Goal: Understand process/instructions

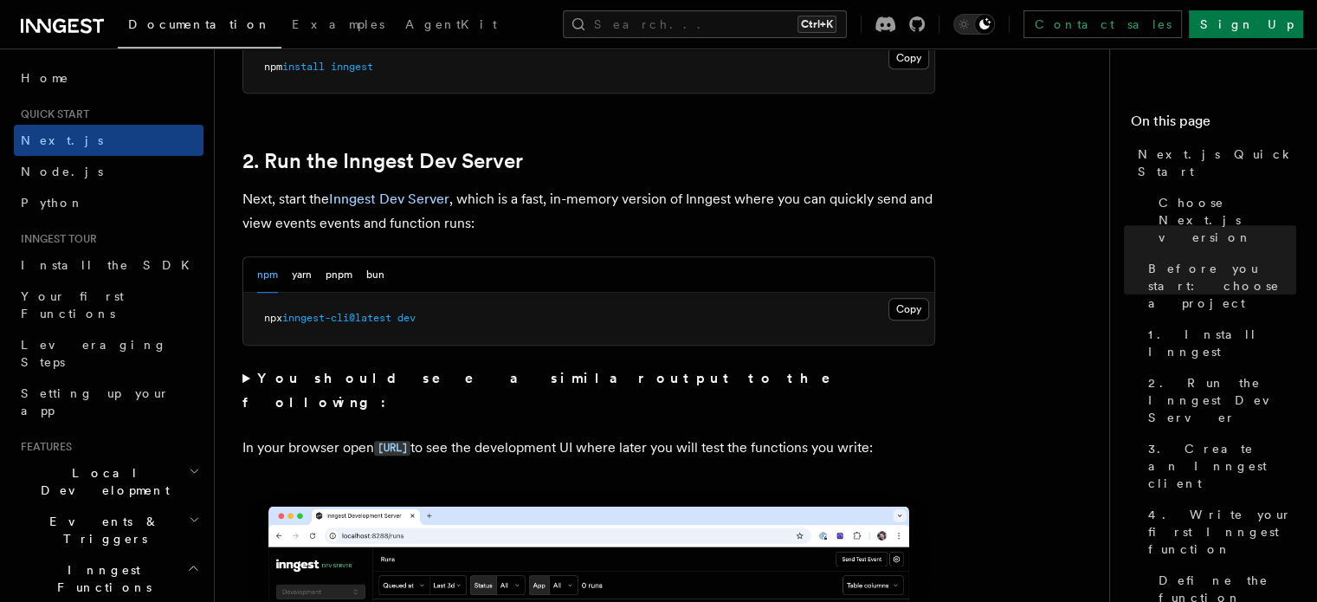
scroll to position [1136, 0]
click at [910, 312] on button "Copy Copied" at bounding box center [909, 309] width 41 height 23
click at [914, 310] on button "Copy Copied" at bounding box center [909, 309] width 41 height 23
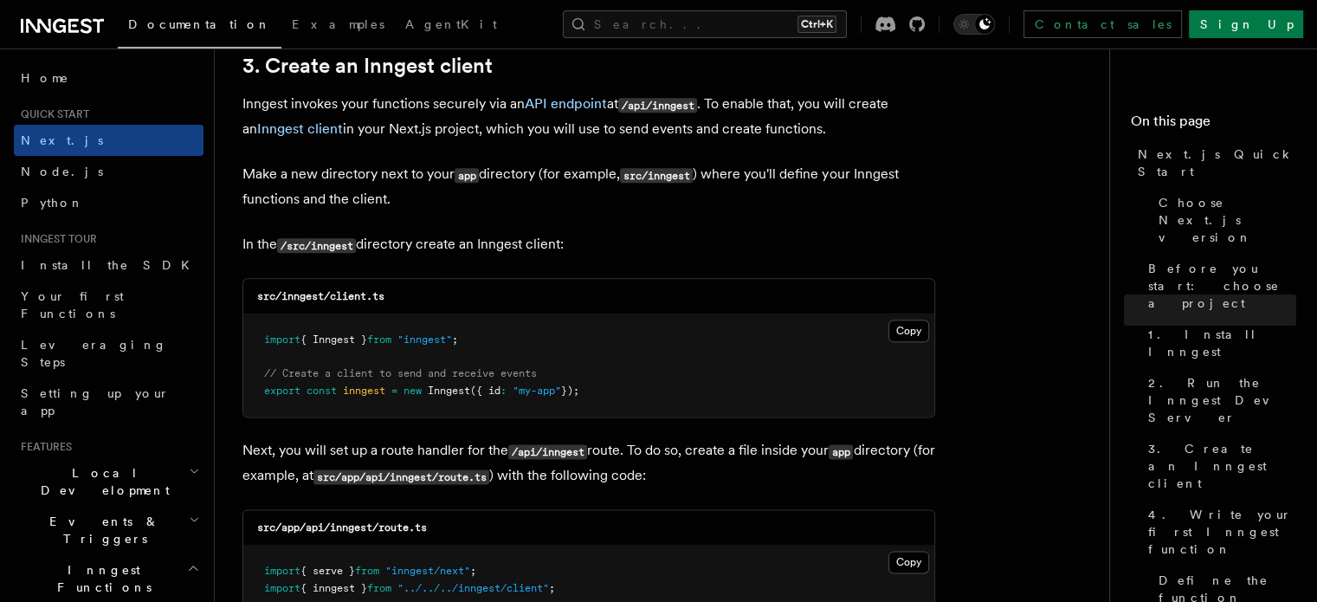
scroll to position [2064, 0]
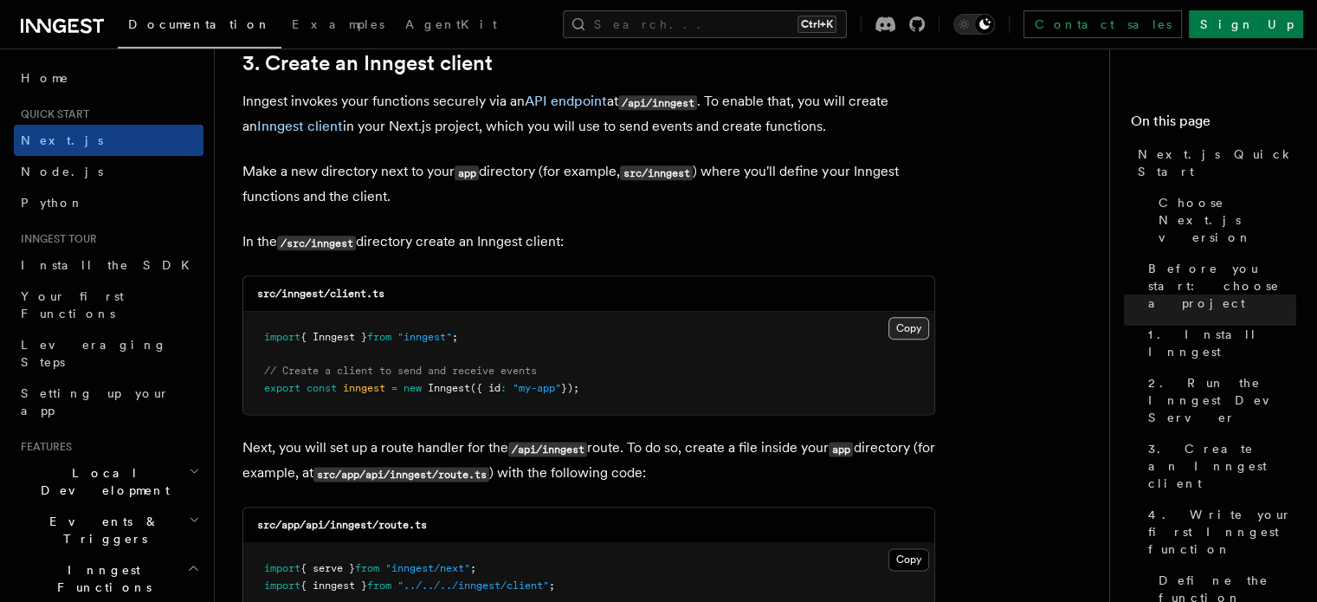
click at [909, 329] on button "Copy Copied" at bounding box center [909, 328] width 41 height 23
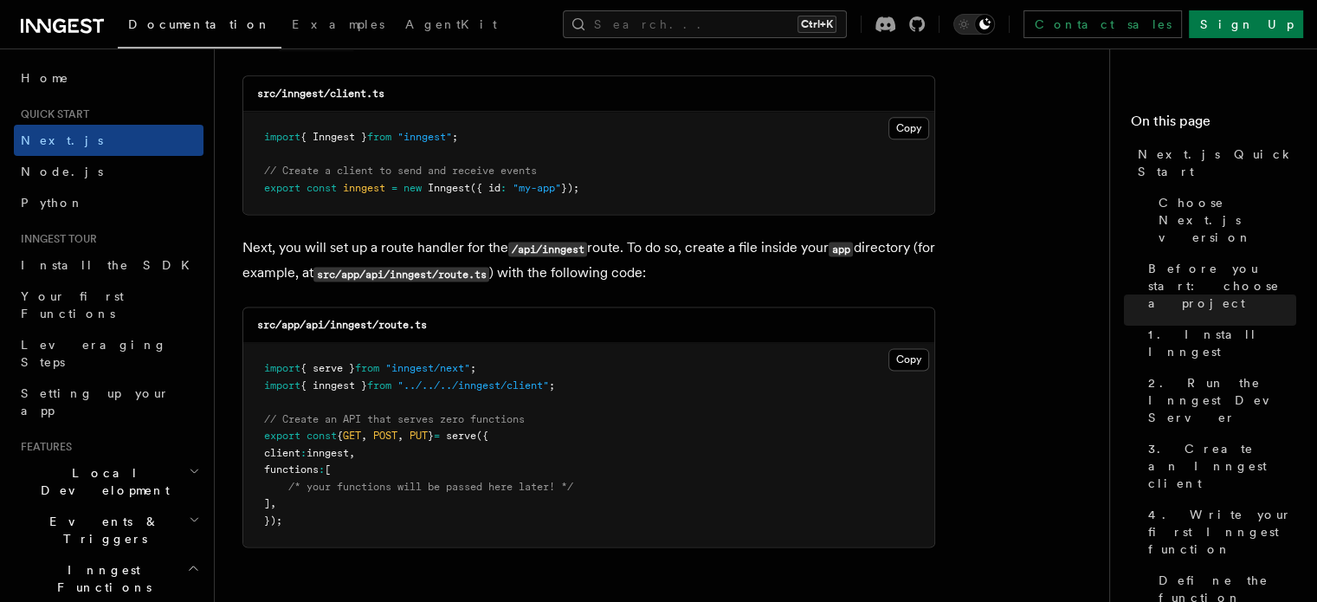
scroll to position [2282, 0]
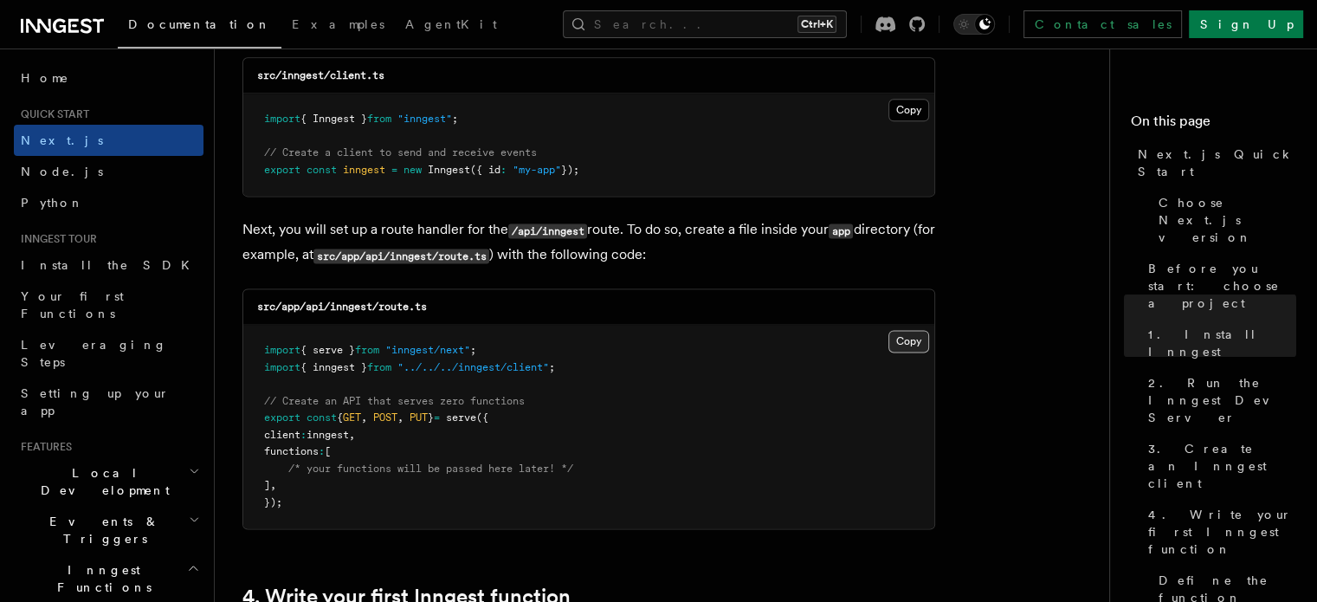
click at [909, 333] on button "Copy Copied" at bounding box center [909, 341] width 41 height 23
click at [889, 330] on button "Copy Copied" at bounding box center [909, 341] width 41 height 23
click at [897, 338] on button "Copy Copied" at bounding box center [909, 341] width 41 height 23
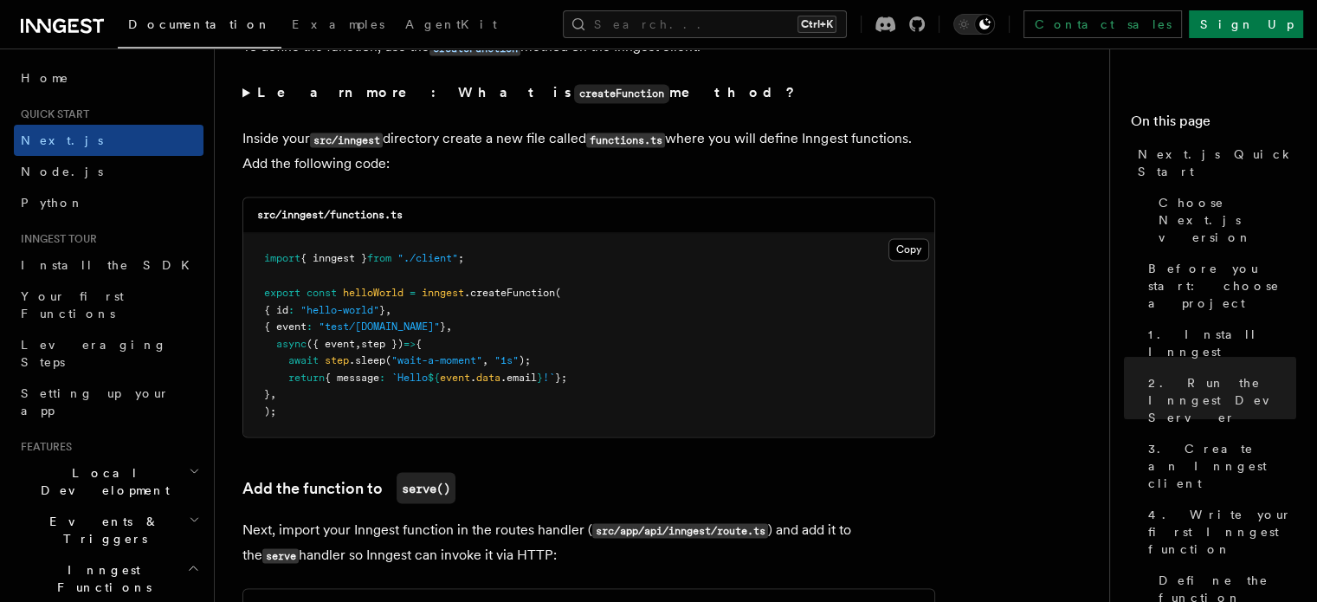
scroll to position [3017, 0]
click at [915, 252] on button "Copy Copied" at bounding box center [909, 248] width 41 height 23
click at [895, 252] on button "Copy Copied" at bounding box center [909, 248] width 41 height 23
